Goal: Use online tool/utility: Use online tool/utility

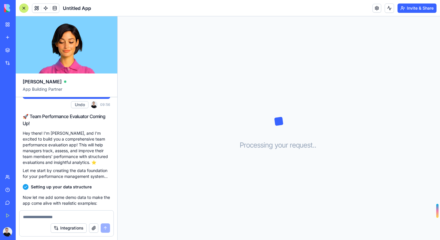
scroll to position [78, 0]
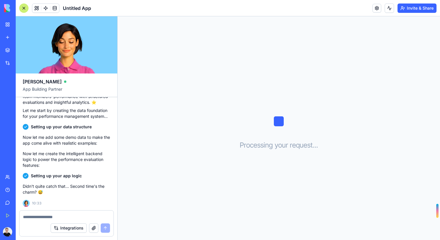
click at [73, 8] on span "Untitled App" at bounding box center [77, 8] width 28 height 7
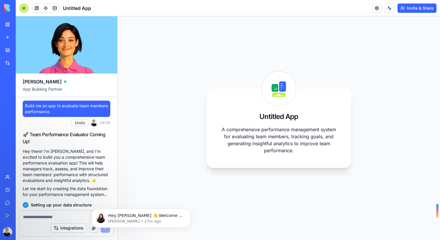
click at [29, 105] on span "Build me an app to evaluate team members performance." at bounding box center [66, 109] width 83 height 12
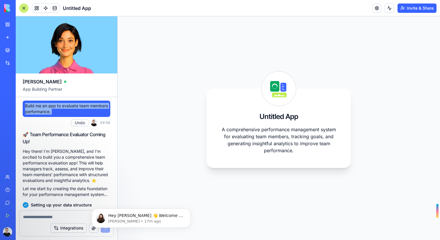
copy span "Build me an app to evaluate team members performance."
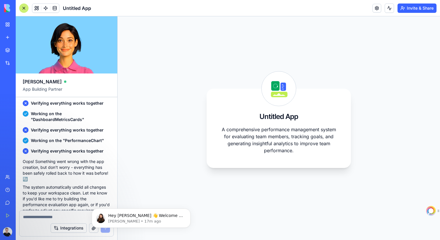
scroll to position [295, 0]
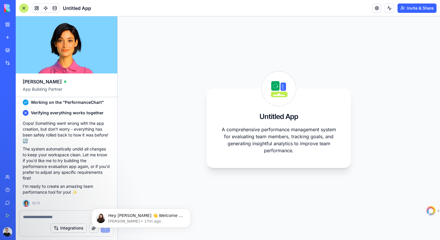
click at [47, 212] on div at bounding box center [67, 214] width 94 height 9
click at [42, 214] on textarea at bounding box center [66, 217] width 87 height 6
type textarea "*"
type textarea "**********"
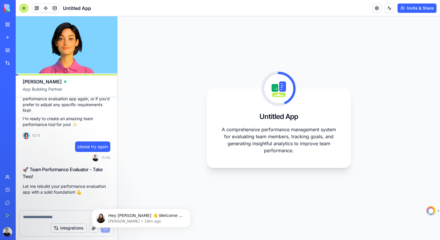
scroll to position [373, 0]
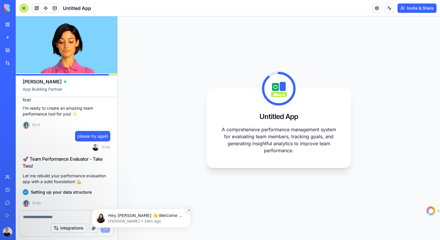
click at [189, 211] on icon "Dismiss notification" at bounding box center [189, 209] width 3 height 3
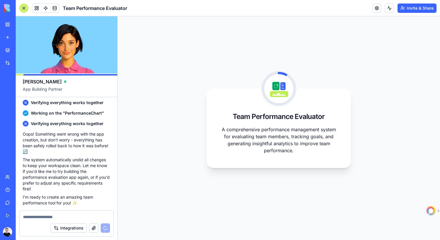
scroll to position [446, 0]
